Goal: Task Accomplishment & Management: Manage account settings

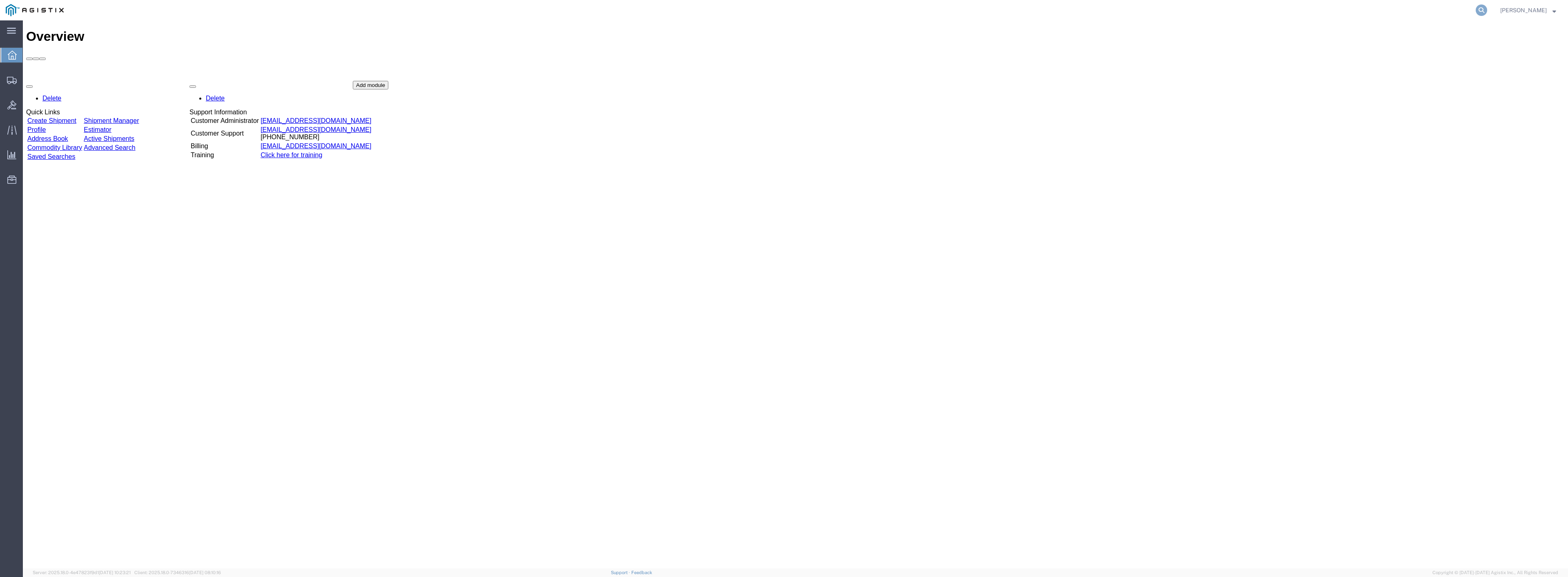
click at [1487, 10] on icon at bounding box center [1481, 10] width 12 height 12
type input "56568477"
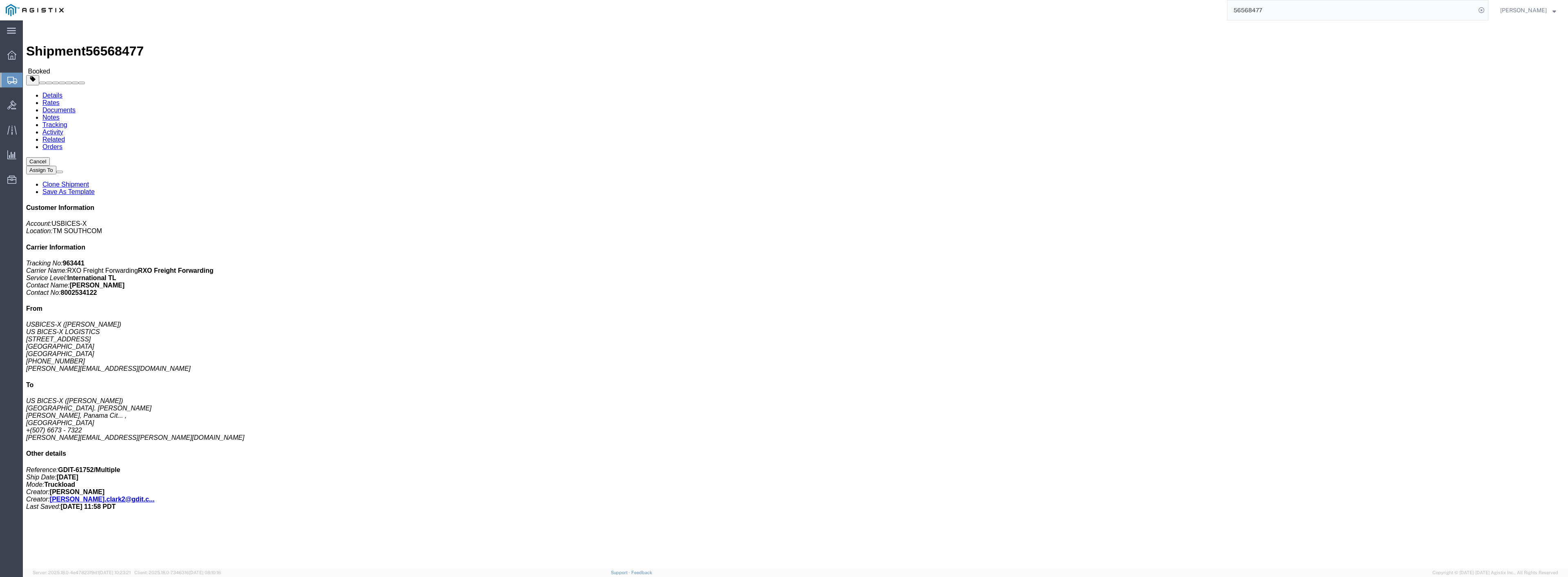
click link "Documents"
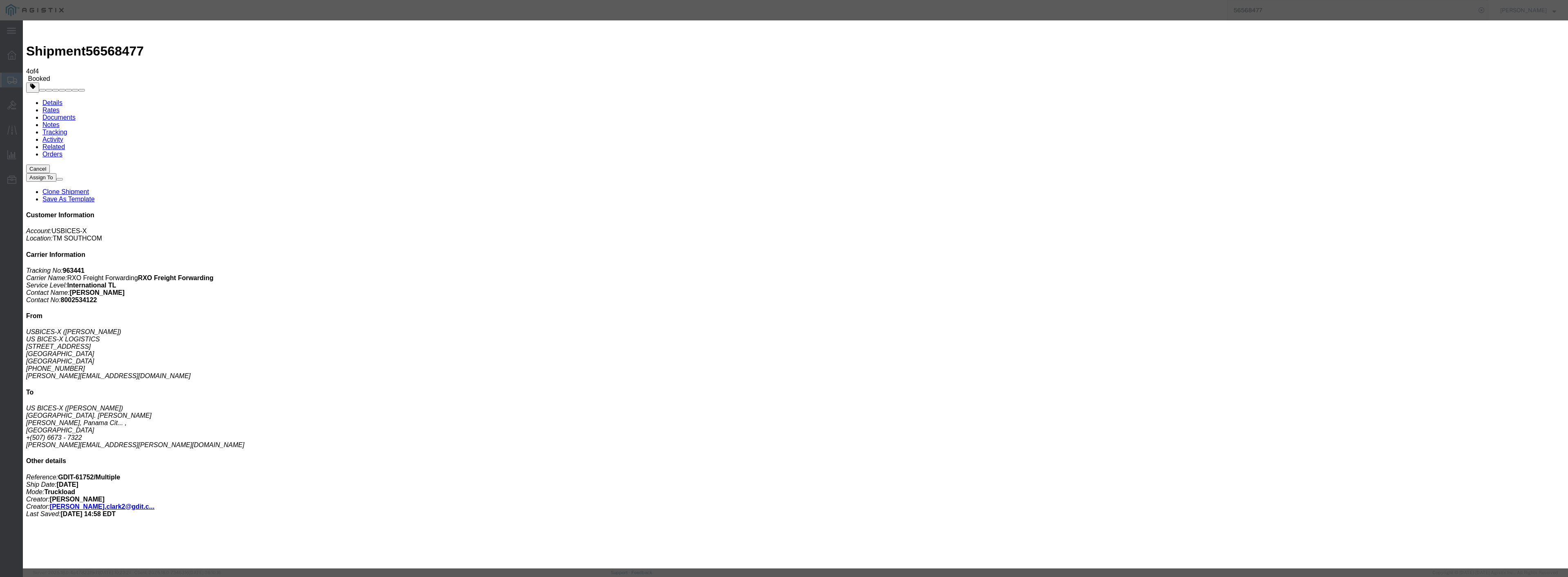
type input "C:\fakepath\Commercial Invoice_PAN.pdf"
select select
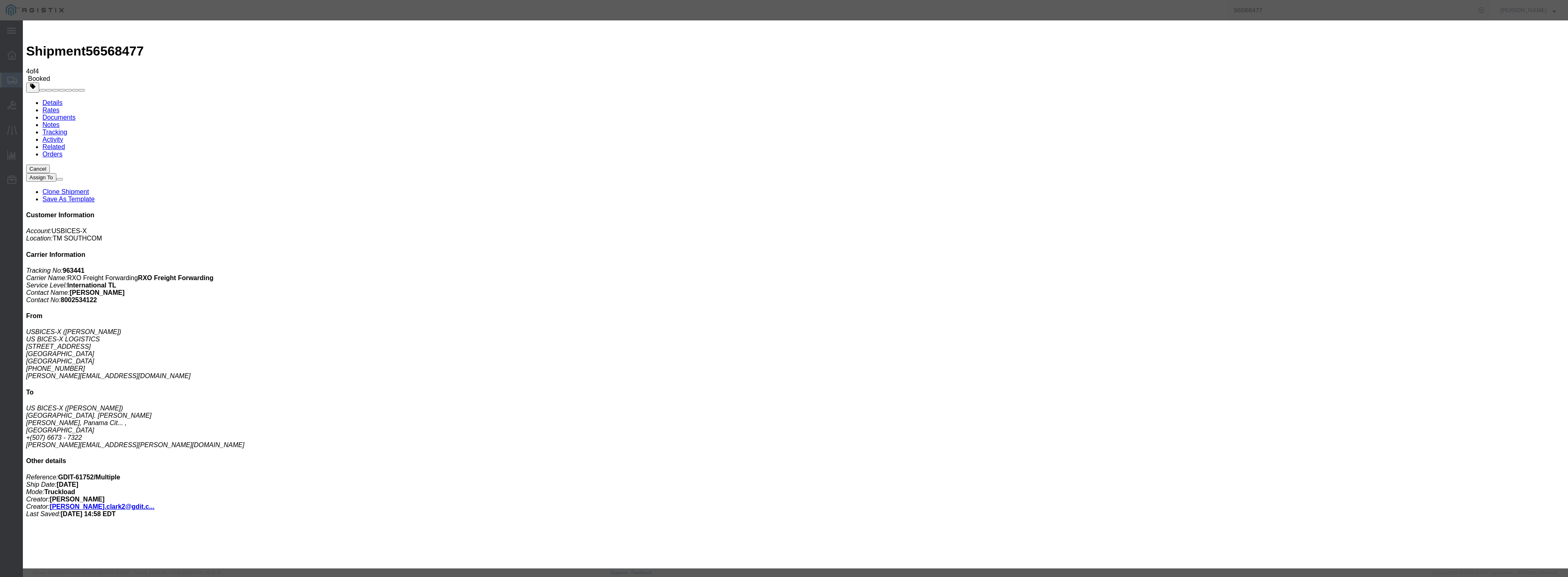
select select
